Goal: Check status: Check status

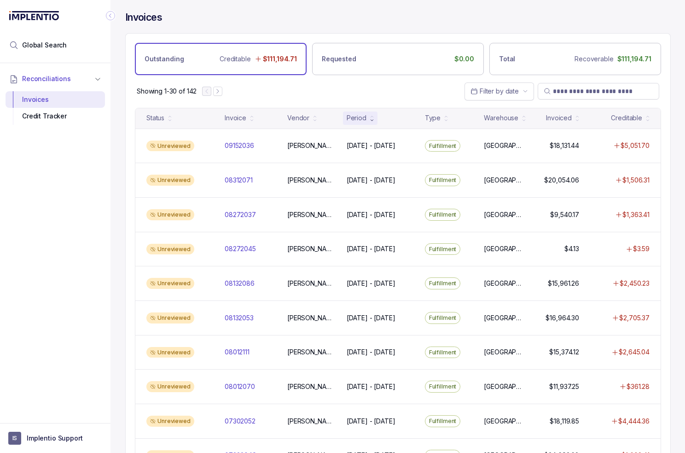
click at [427, 89] on div "Showing 1-30 of 142 Filter by date" at bounding box center [398, 91] width 545 height 32
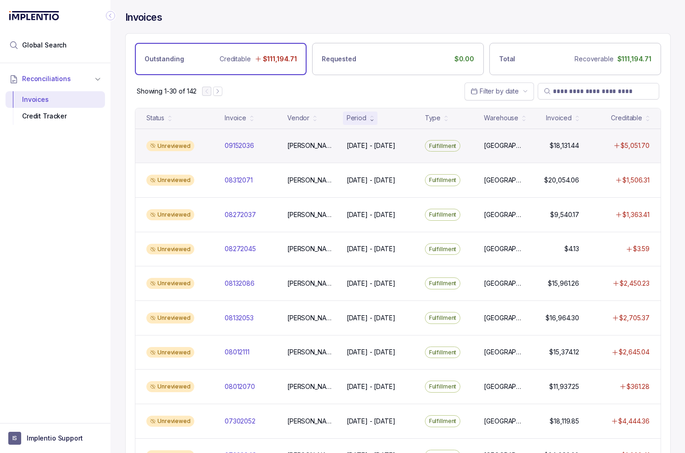
click at [271, 152] on div "Unreviewed 09152036 09152036 [PERSON_NAME] [DATE] - [DATE] [DATE] - [DATE] Fulf…" at bounding box center [398, 146] width 526 height 35
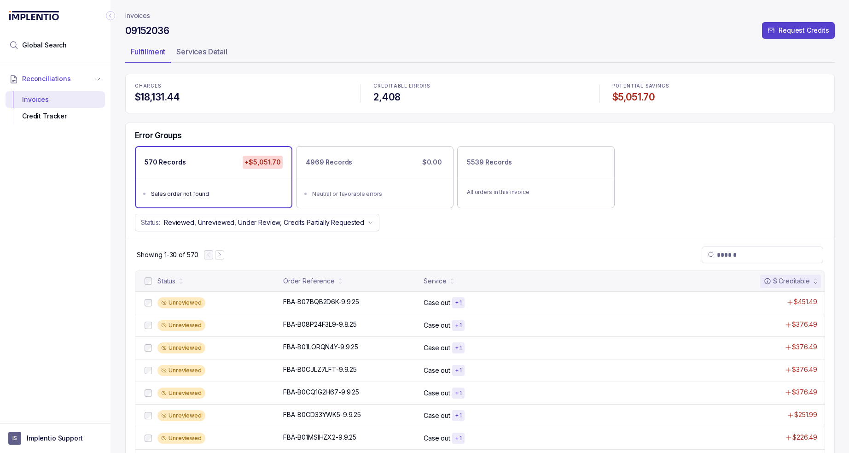
click at [123, 15] on div "Invoices 09152036 Request Credits Fulfillment Services Detail CHARGES $18,131.4…" at bounding box center [477, 226] width 732 height 453
click at [127, 18] on p "Invoices" at bounding box center [137, 15] width 25 height 9
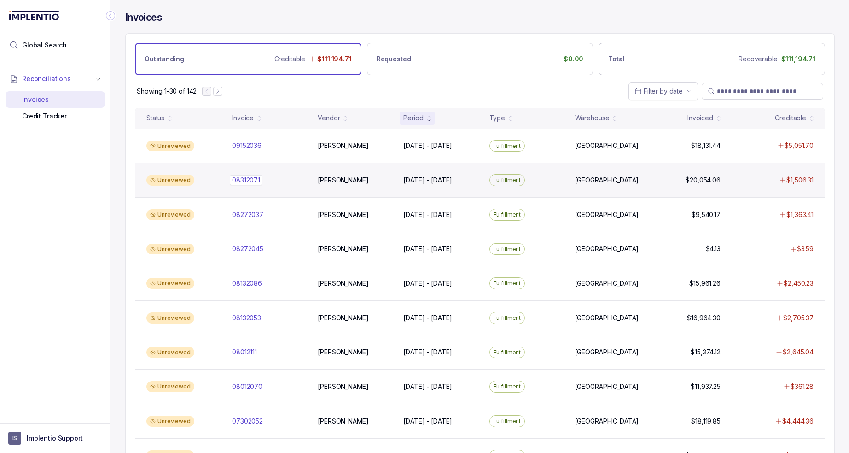
click at [296, 181] on div "08312071 08312071" at bounding box center [269, 180] width 75 height 9
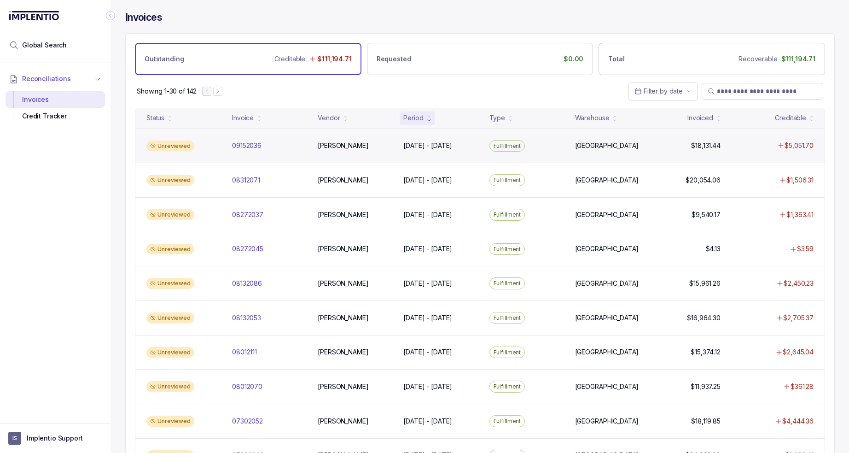
click at [224, 136] on div "Unreviewed 09152036 09152036 [PERSON_NAME] [DATE] - [DATE] [DATE] - [DATE] Fulf…" at bounding box center [480, 146] width 690 height 35
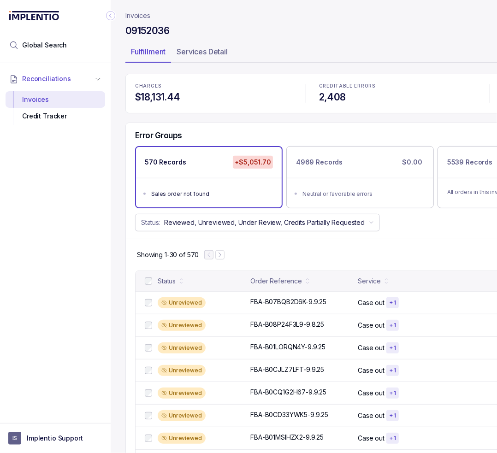
drag, startPoint x: 79, startPoint y: 226, endPoint x: 166, endPoint y: 202, distance: 89.7
click at [80, 225] on div "Reconciliations Invoices Credit Tracker" at bounding box center [55, 240] width 111 height 354
